Goal: Task Accomplishment & Management: Manage account settings

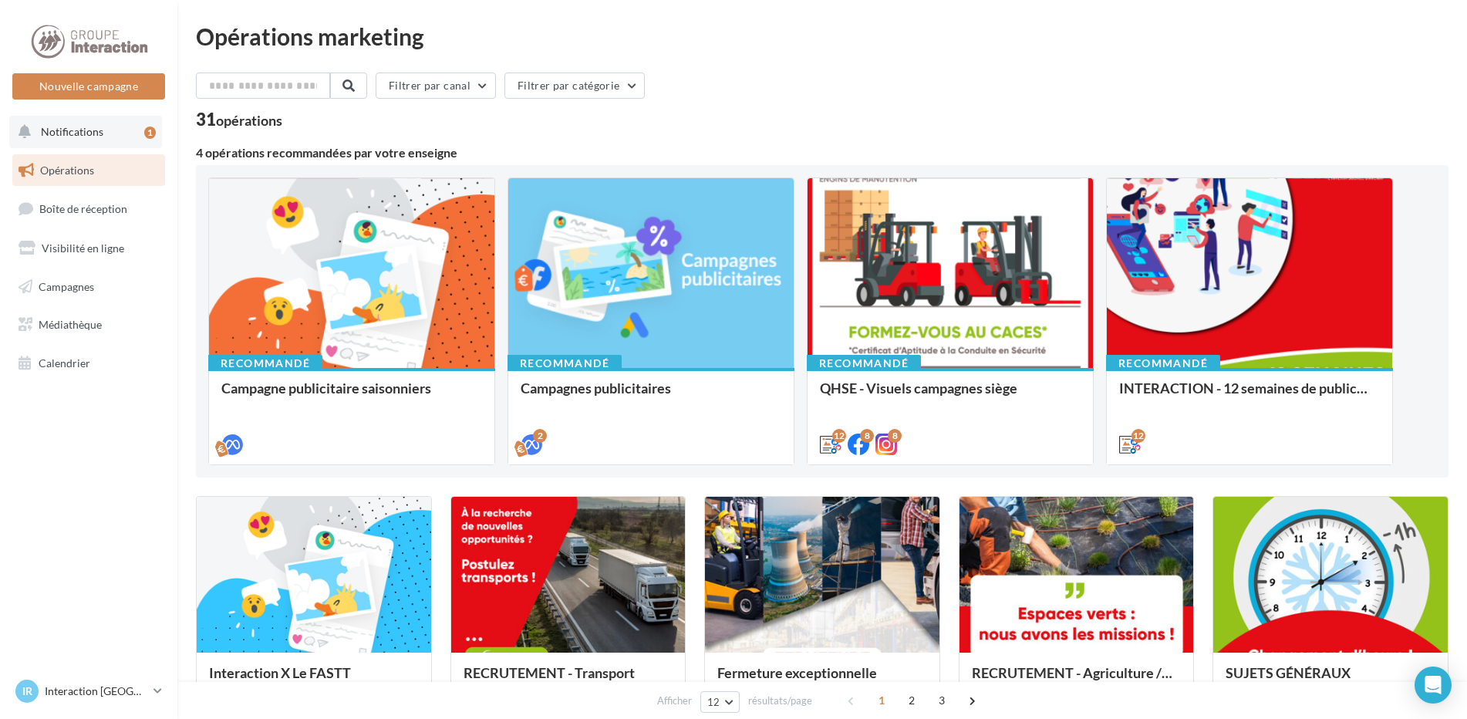
click at [135, 130] on button "Notifications 1" at bounding box center [85, 132] width 153 height 32
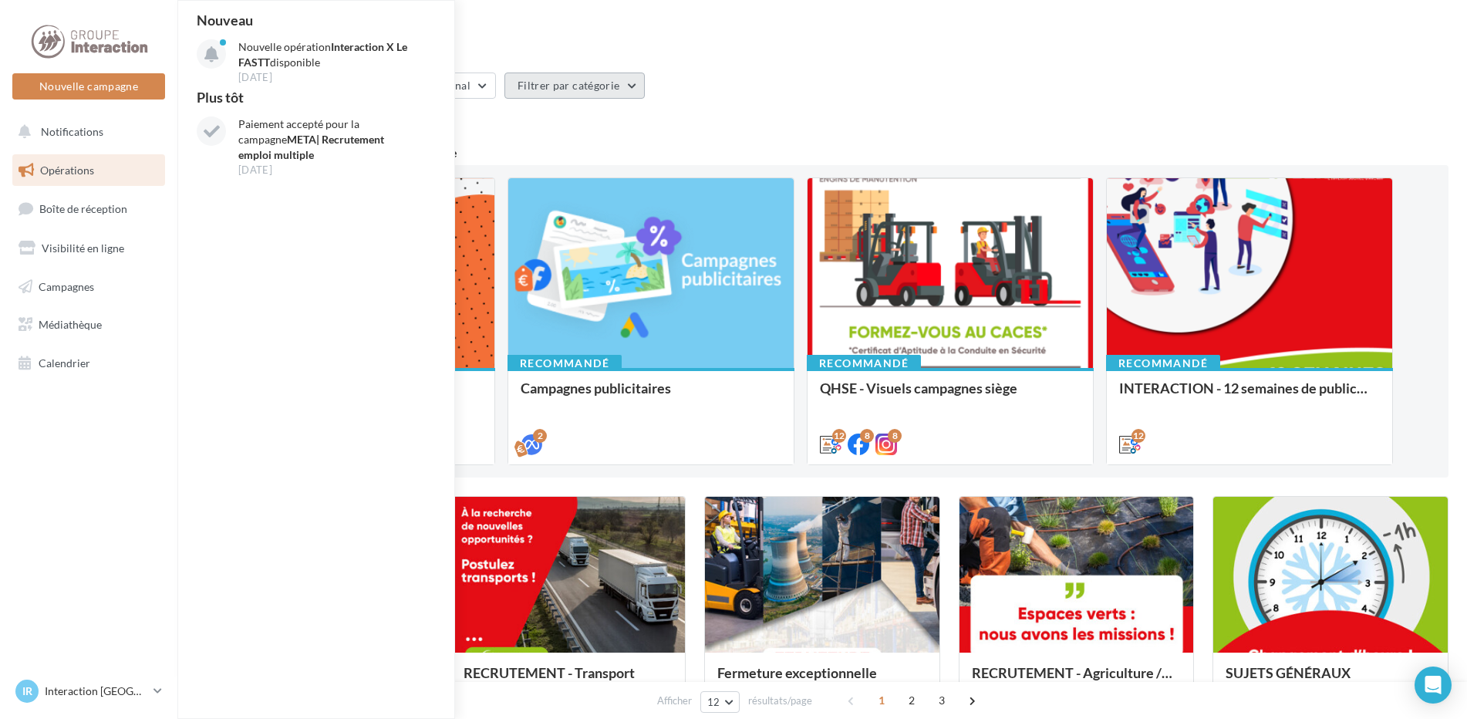
click at [609, 89] on button "Filtrer par catégorie" at bounding box center [574, 85] width 140 height 26
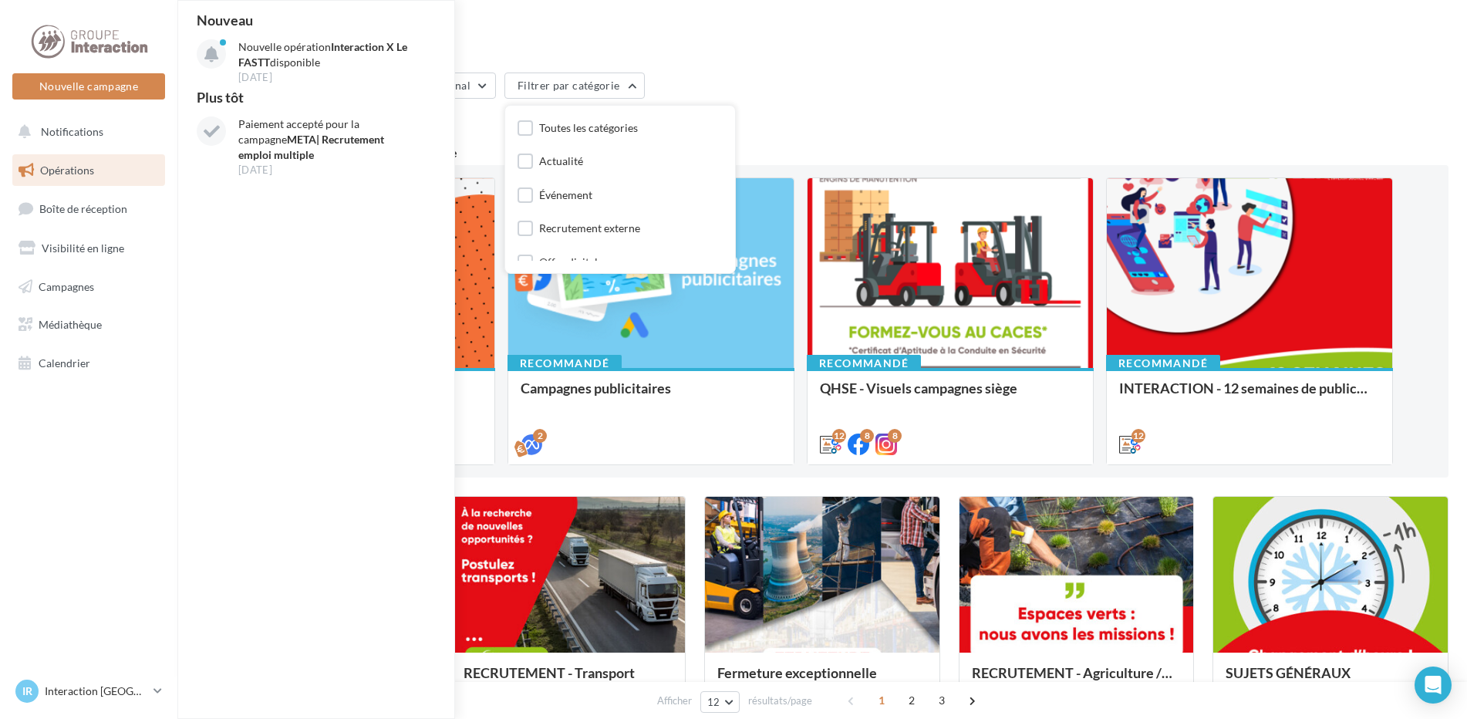
click at [786, 63] on div "Opérations marketing Filtrer par canal Filtrer par catégorie Toutes les catégor…" at bounding box center [822, 684] width 1252 height 1318
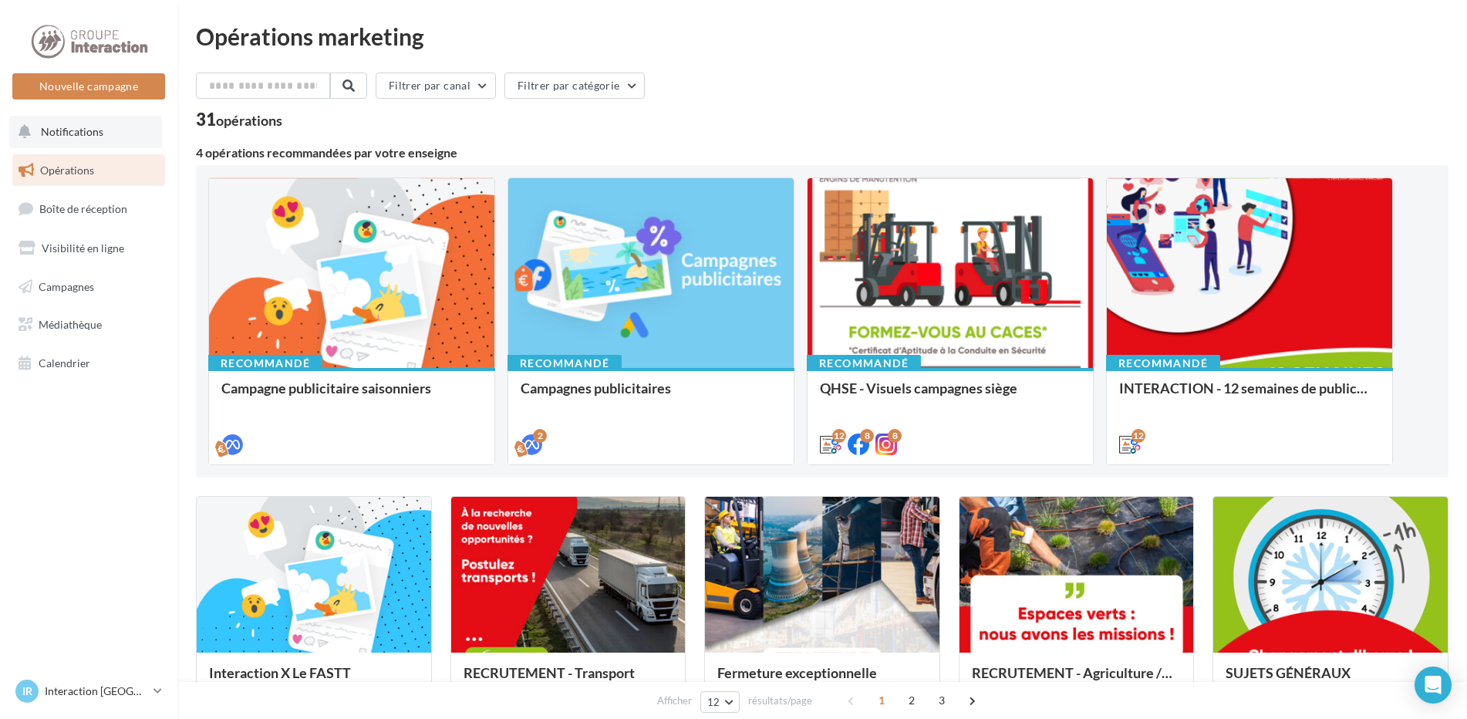
click at [73, 130] on span "Notifications" at bounding box center [72, 131] width 62 height 13
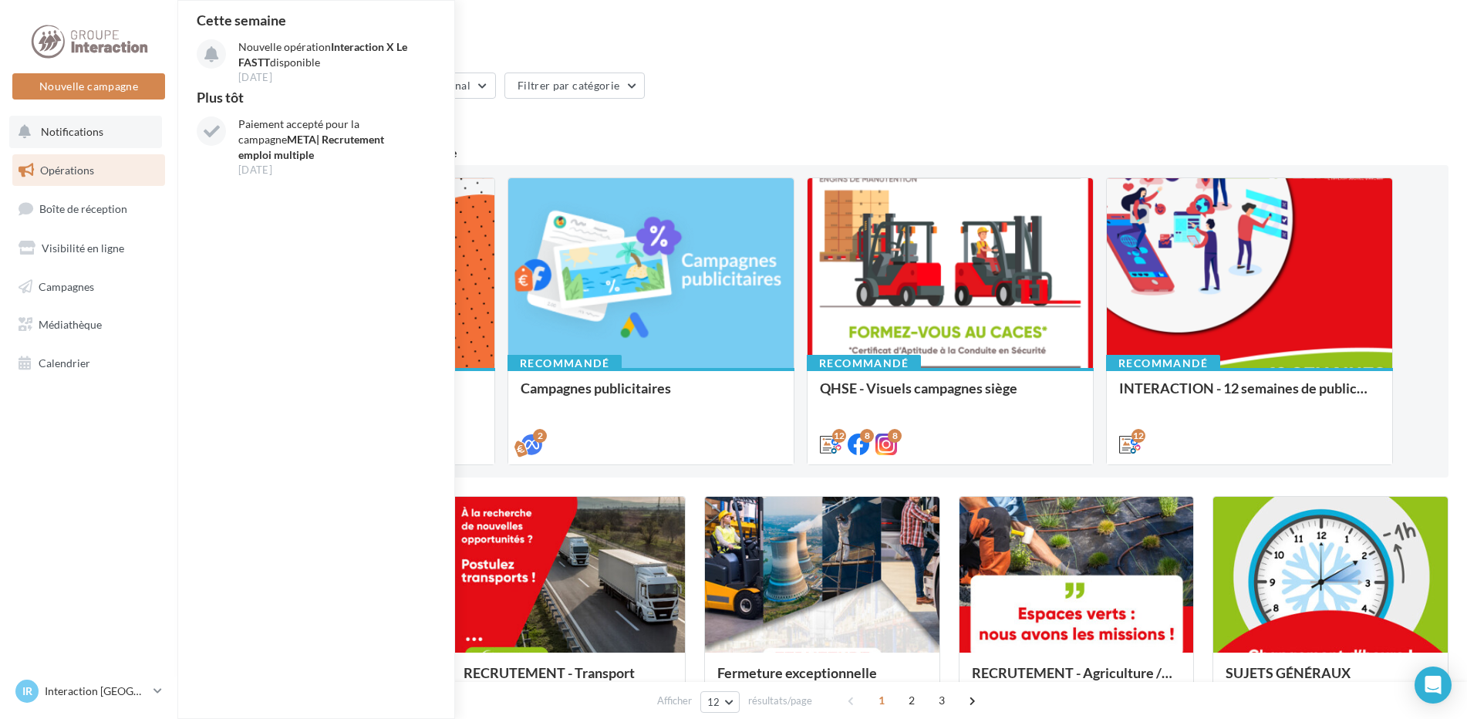
click at [73, 130] on span "Notifications" at bounding box center [72, 131] width 62 height 13
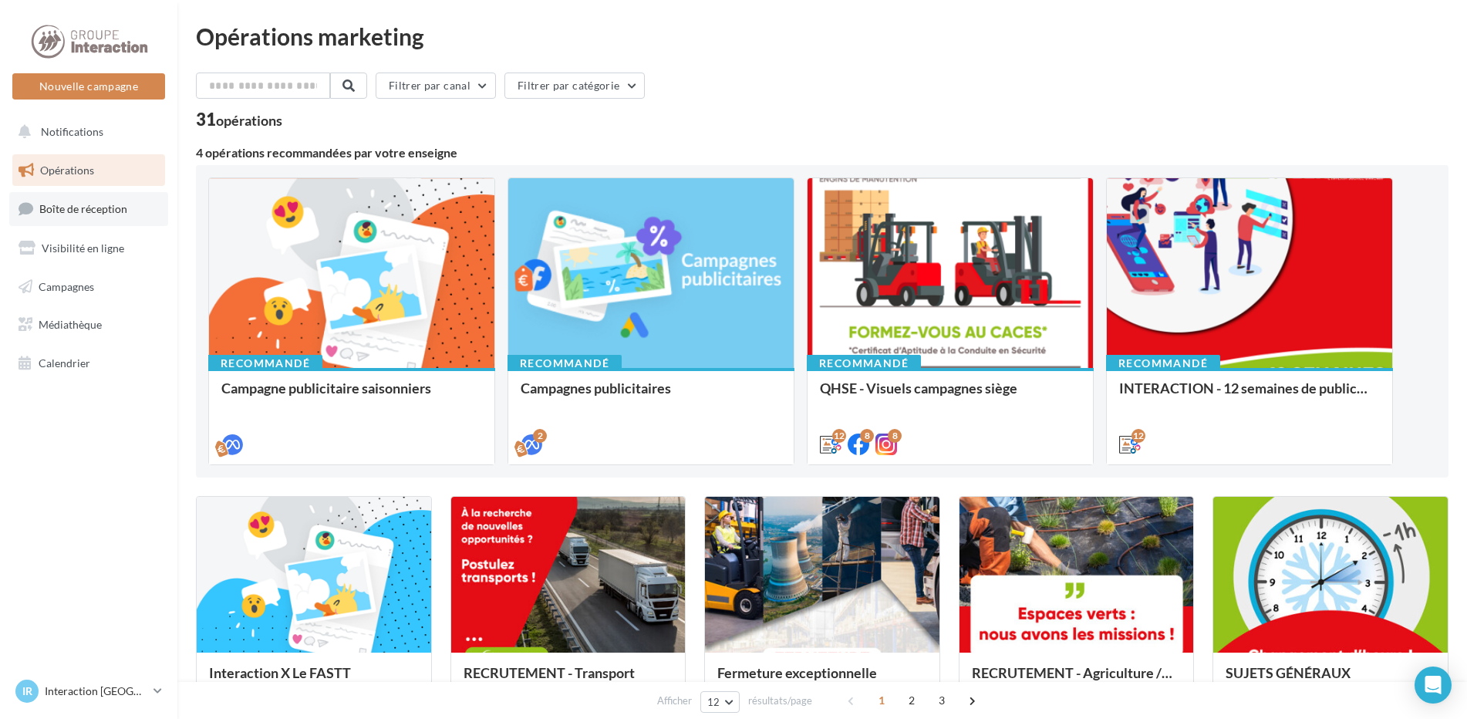
click at [92, 218] on link "Boîte de réception" at bounding box center [88, 208] width 159 height 33
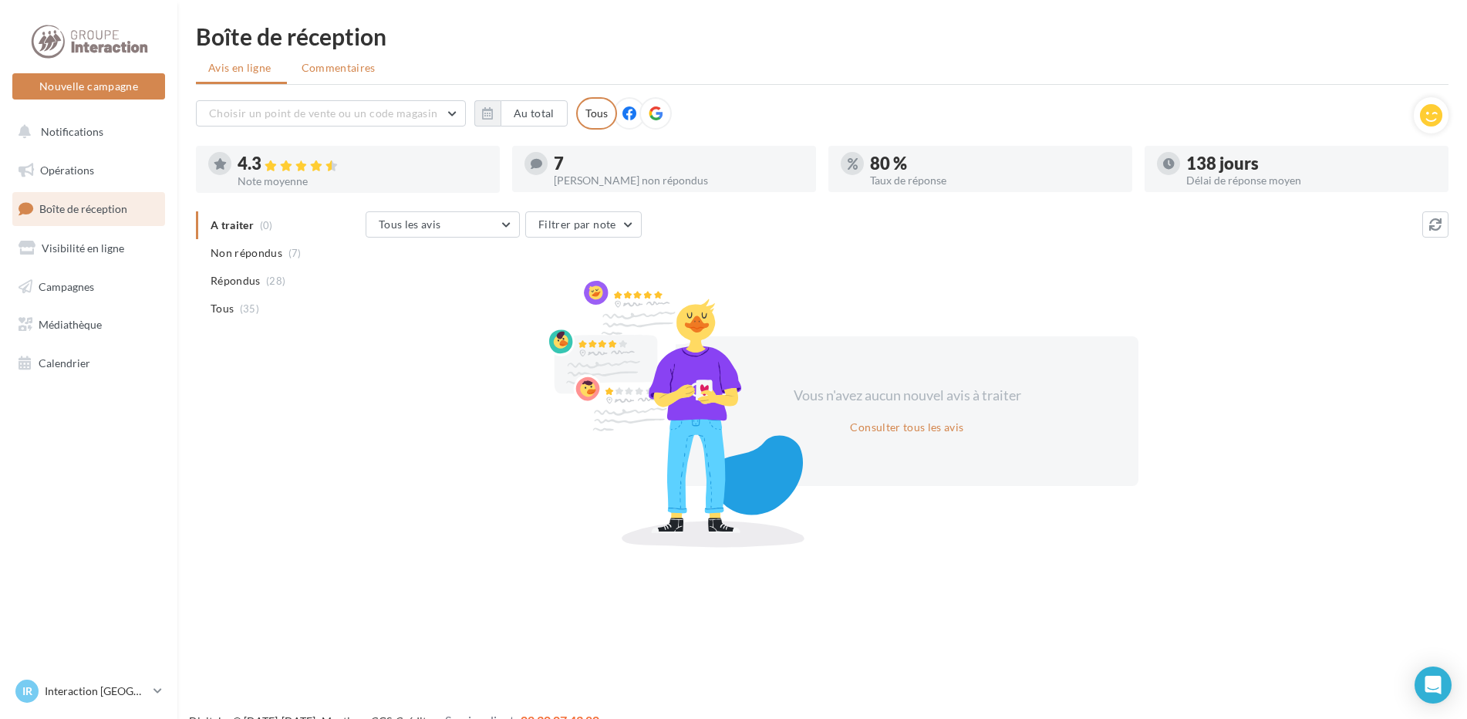
click at [345, 63] on span "Commentaires" at bounding box center [338, 67] width 74 height 15
